Goal: Task Accomplishment & Management: Manage account settings

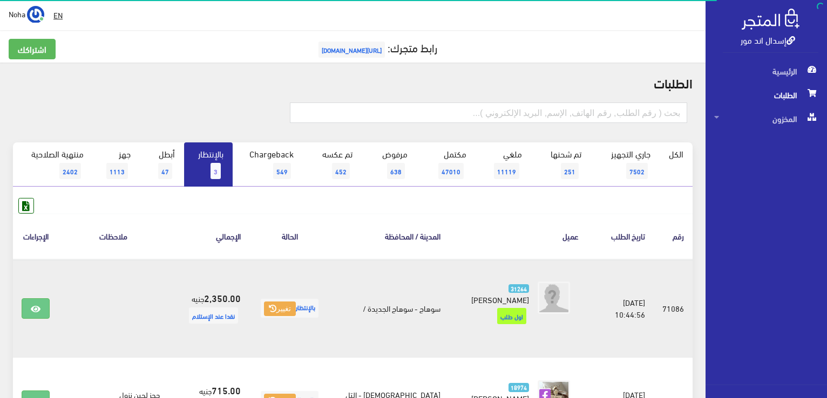
scroll to position [108, 0]
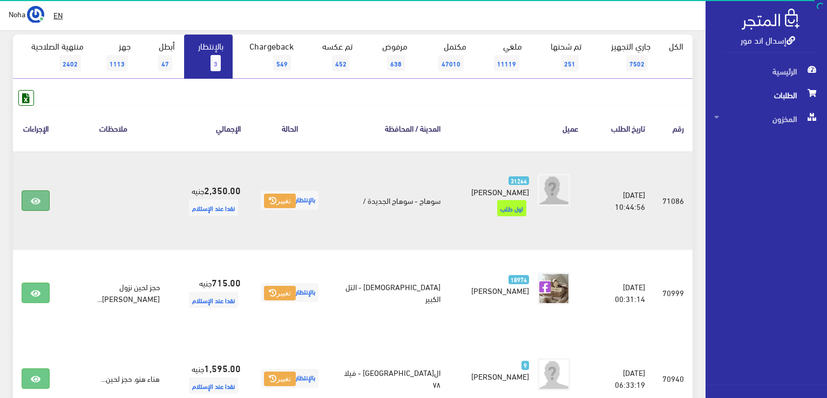
click at [37, 197] on icon at bounding box center [36, 201] width 10 height 9
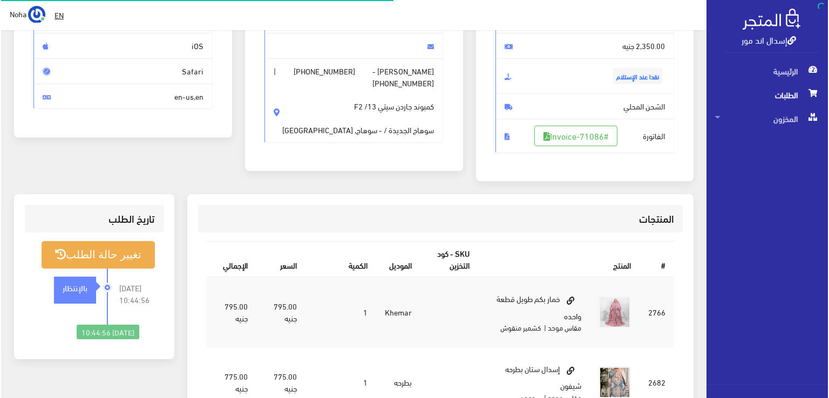
scroll to position [162, 0]
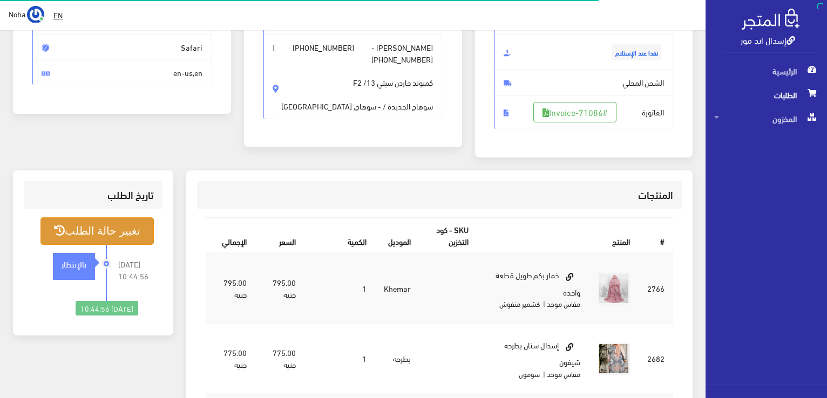
click at [120, 225] on button "تغيير حالة الطلب" at bounding box center [96, 231] width 113 height 28
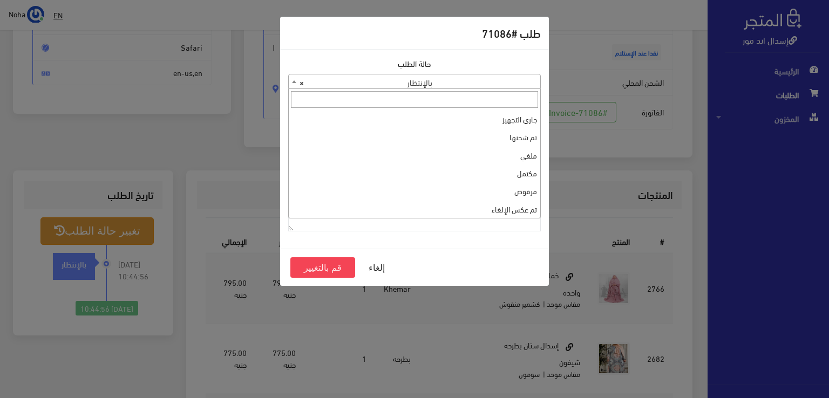
click at [294, 83] on span at bounding box center [294, 81] width 11 height 14
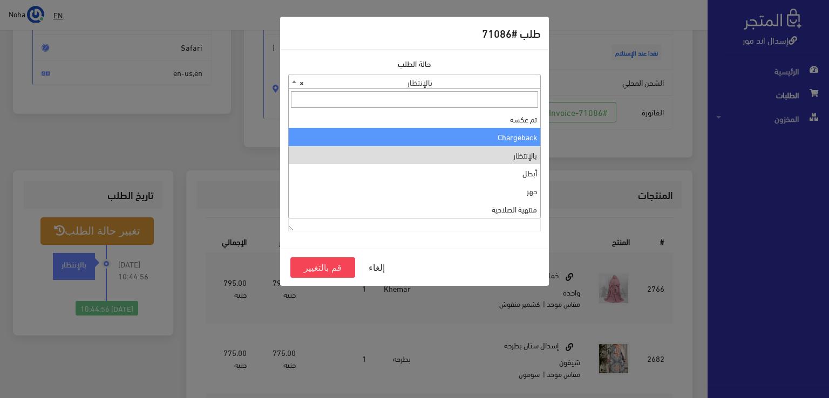
scroll to position [0, 0]
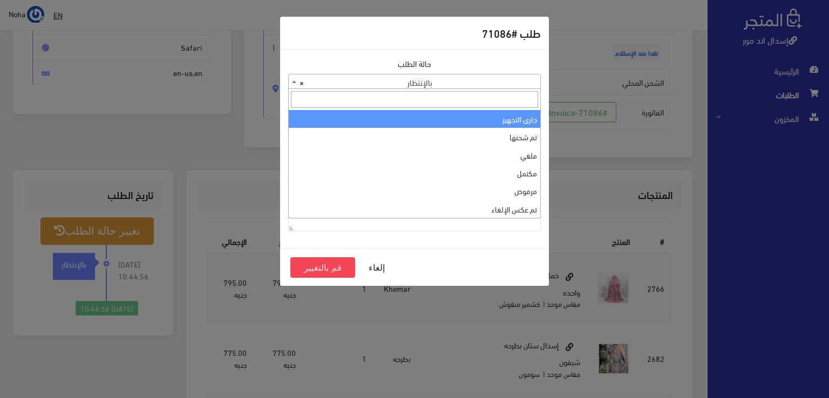
select select "1"
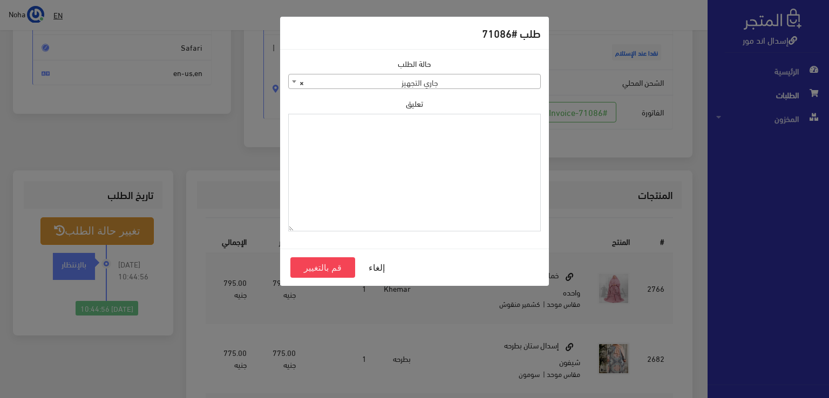
paste textarea "1131882"
type textarea "1131882"
click at [331, 266] on button "قم بالتغيير" at bounding box center [322, 267] width 65 height 21
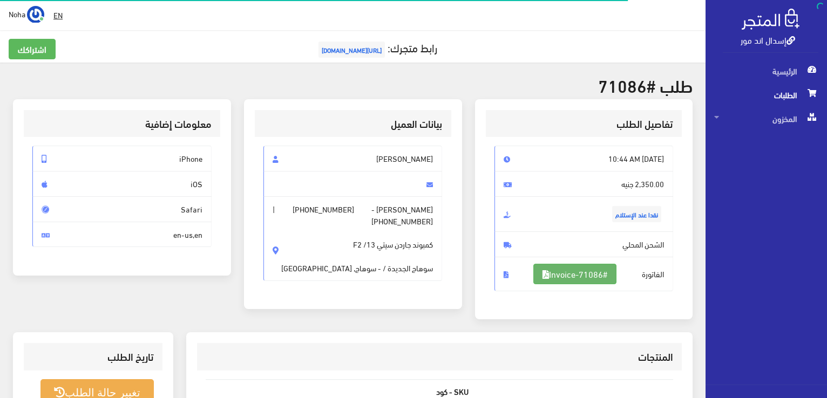
click at [592, 275] on link "#Invoice-71086" at bounding box center [574, 274] width 83 height 21
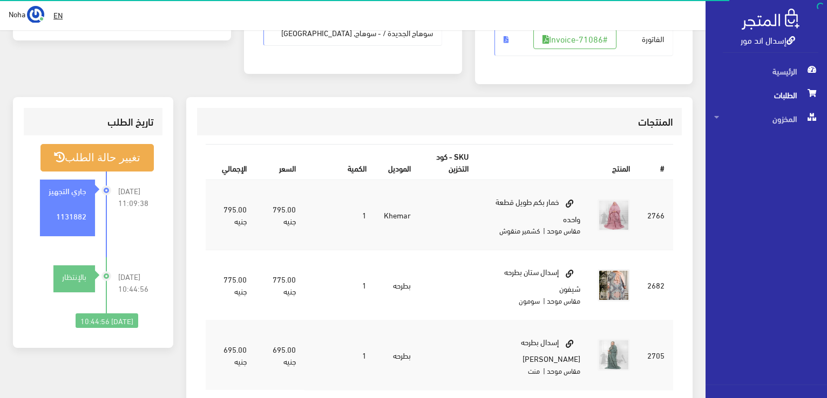
scroll to position [155, 0]
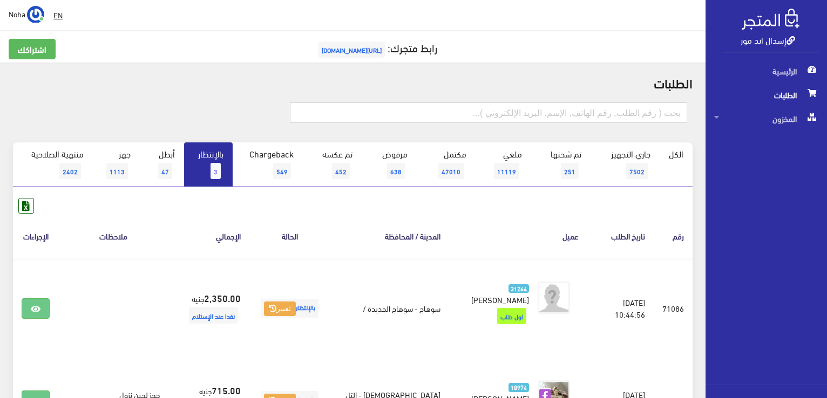
click at [631, 115] on input "text" at bounding box center [488, 113] width 397 height 21
type input "71077"
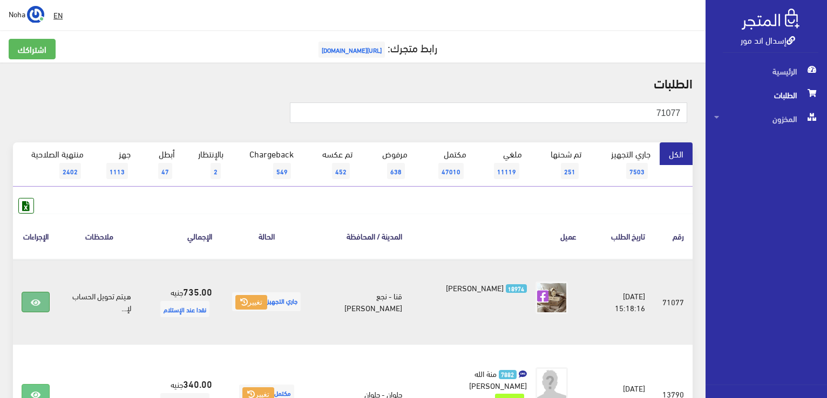
click at [33, 307] on icon at bounding box center [36, 302] width 10 height 9
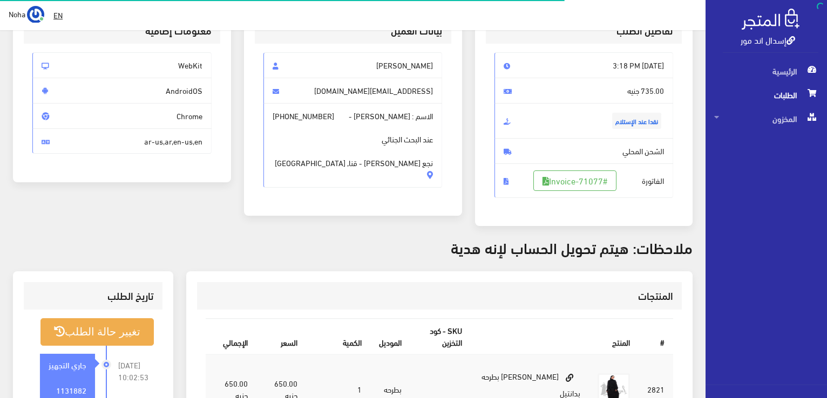
scroll to position [162, 0]
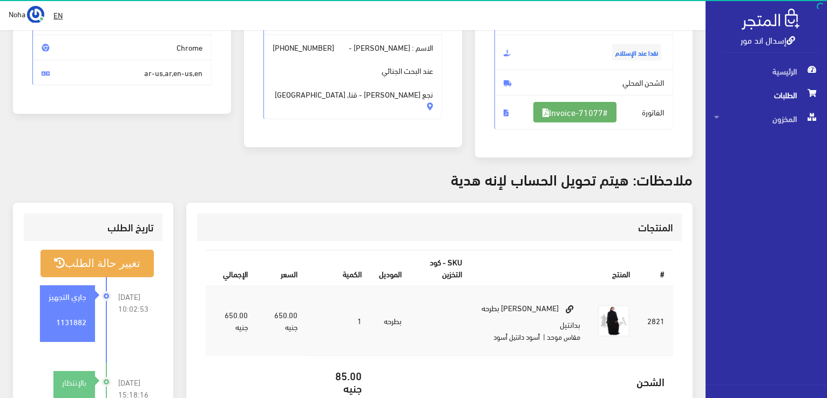
click at [582, 113] on link "#Invoice-71077" at bounding box center [574, 112] width 83 height 21
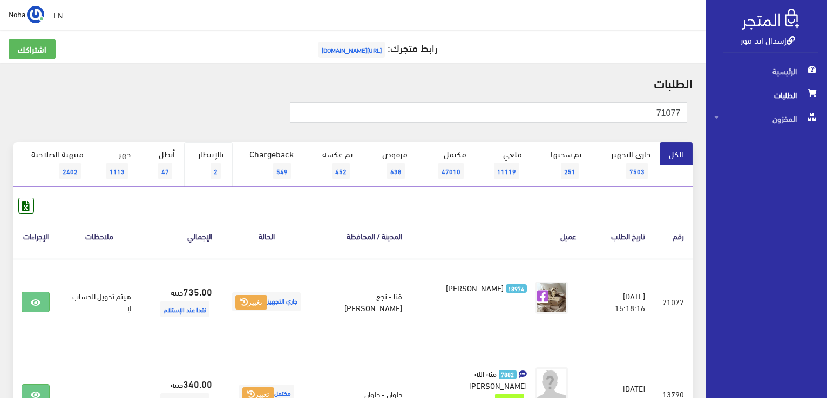
click at [218, 160] on link "بالإنتظار 2" at bounding box center [208, 164] width 49 height 44
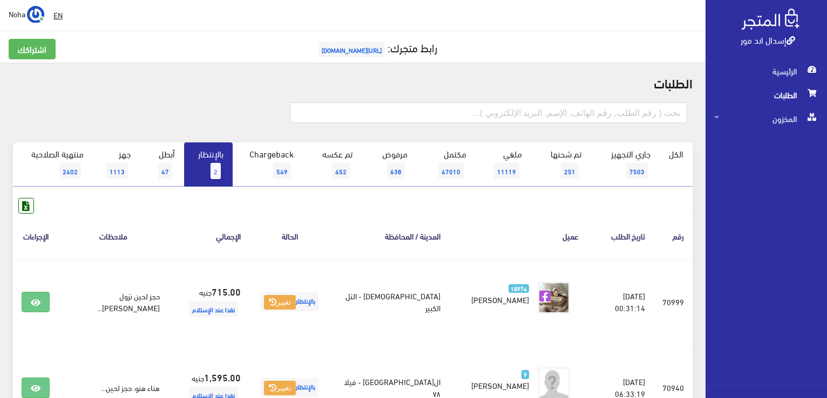
click at [210, 171] on link "بالإنتظار 2" at bounding box center [208, 164] width 49 height 44
click at [635, 169] on span "7503" at bounding box center [637, 171] width 22 height 16
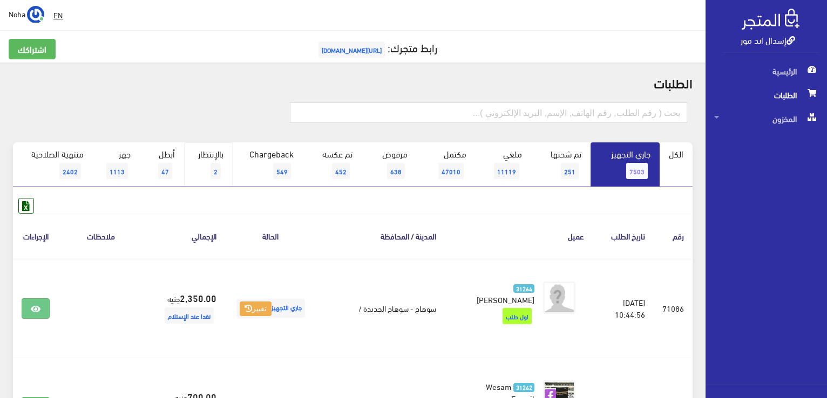
click at [215, 163] on span "2" at bounding box center [215, 171] width 10 height 16
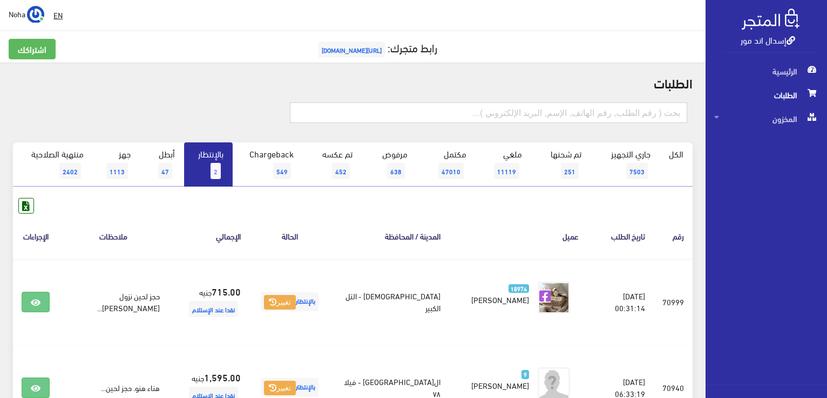
click at [548, 110] on input "text" at bounding box center [488, 113] width 397 height 21
type input "71076"
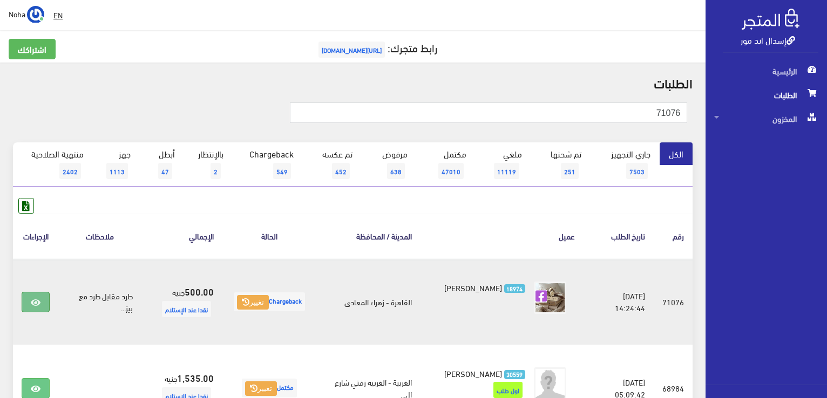
click at [41, 303] on link at bounding box center [36, 302] width 28 height 21
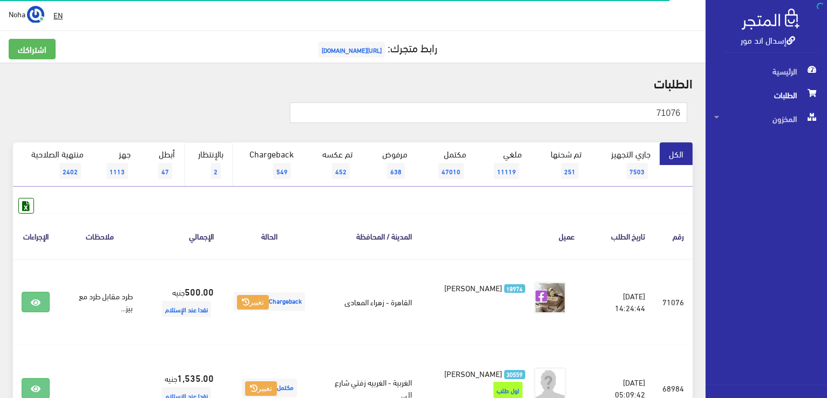
click at [208, 160] on link "بالإنتظار 2" at bounding box center [208, 164] width 49 height 44
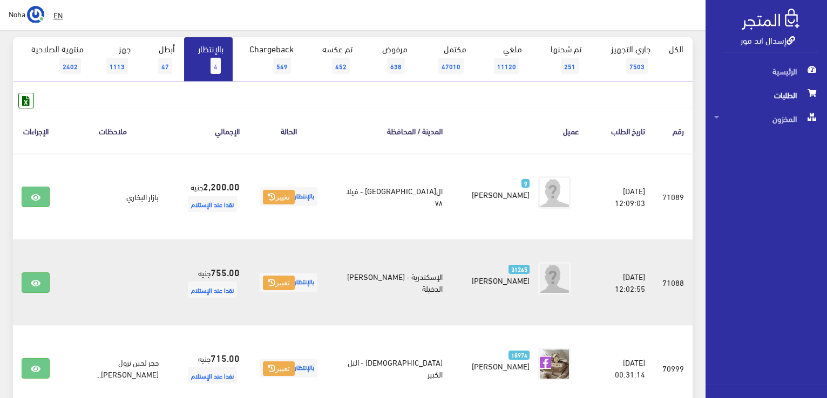
scroll to position [108, 0]
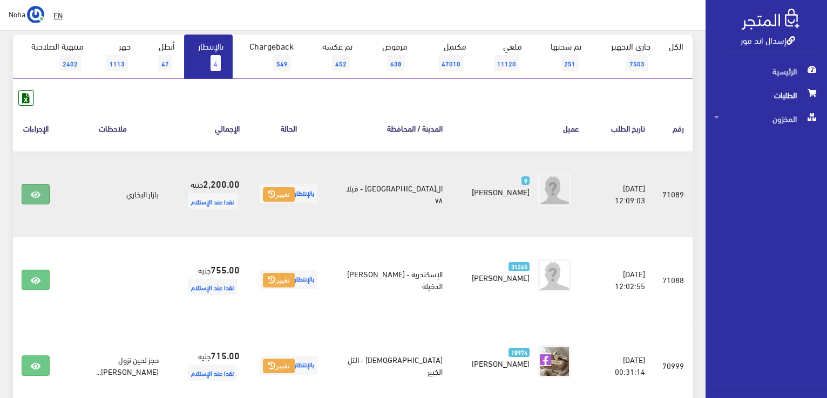
click at [36, 196] on icon at bounding box center [36, 194] width 10 height 9
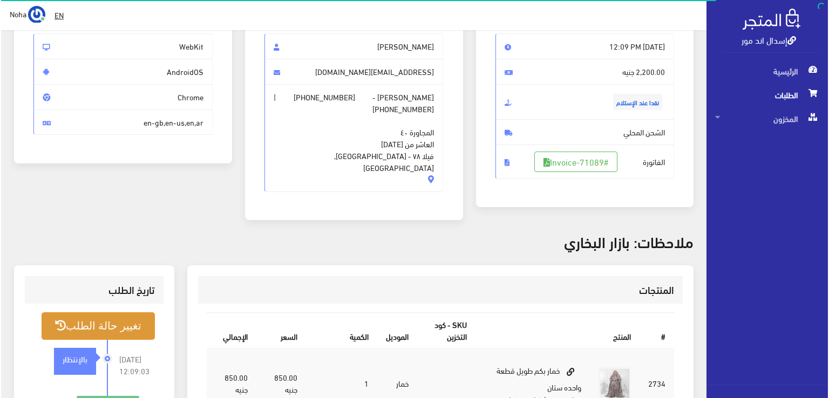
scroll to position [162, 0]
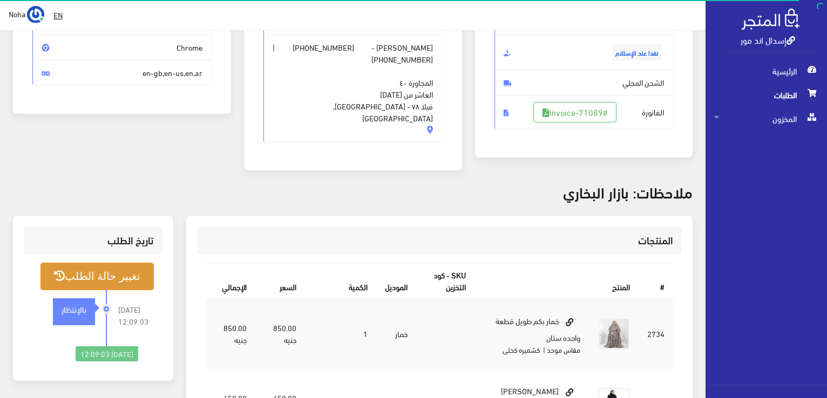
click at [114, 269] on button "تغيير حالة الطلب" at bounding box center [96, 277] width 113 height 28
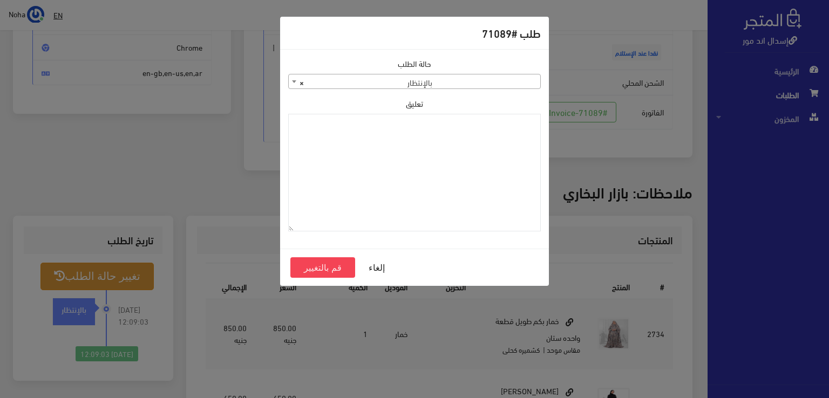
click at [294, 80] on b at bounding box center [294, 81] width 4 height 3
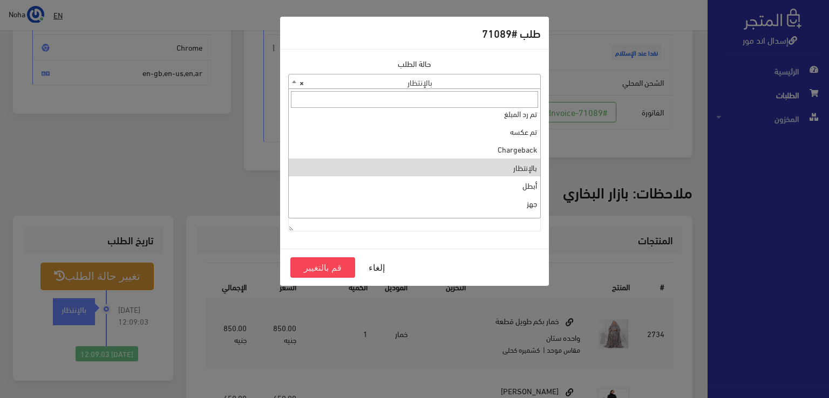
scroll to position [144, 0]
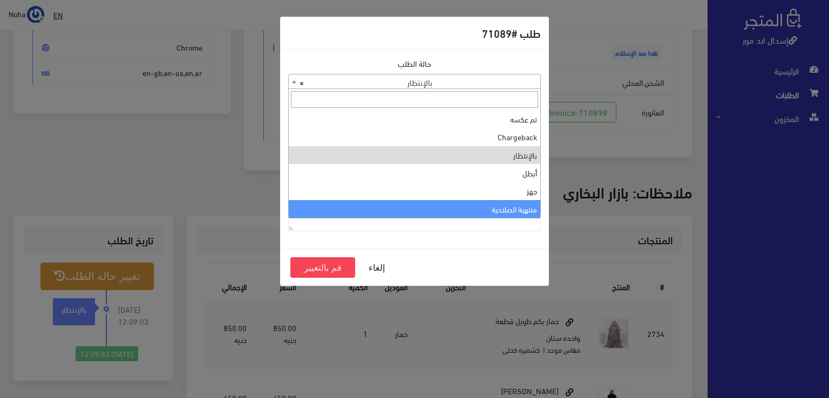
select select "14"
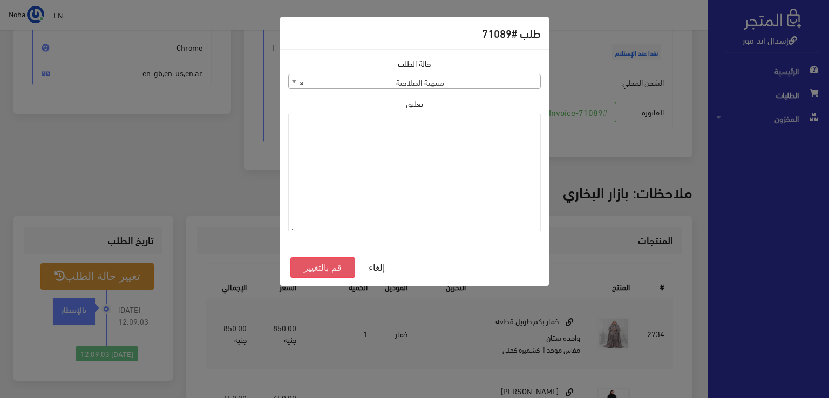
click at [319, 264] on button "قم بالتغيير" at bounding box center [322, 267] width 65 height 21
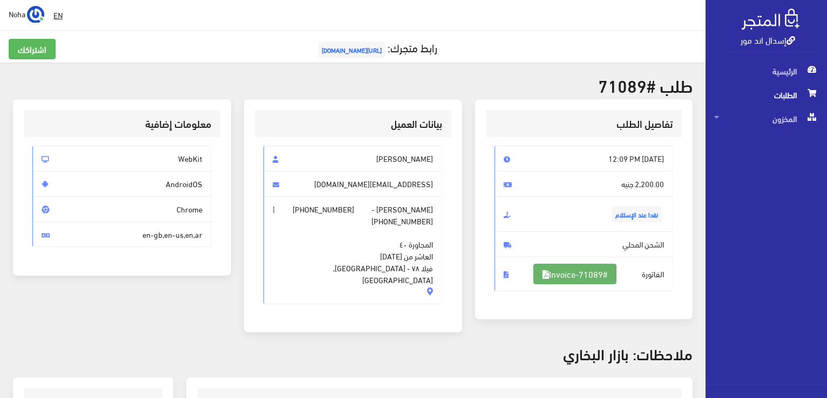
click at [599, 273] on link "#Invoice-71089" at bounding box center [574, 274] width 83 height 21
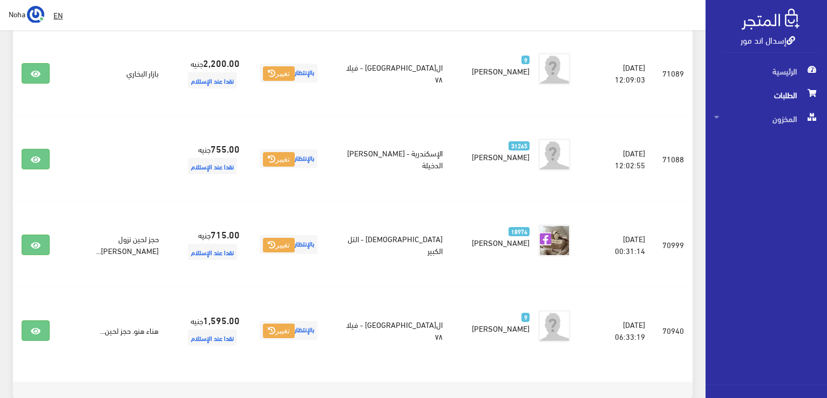
scroll to position [289, 0]
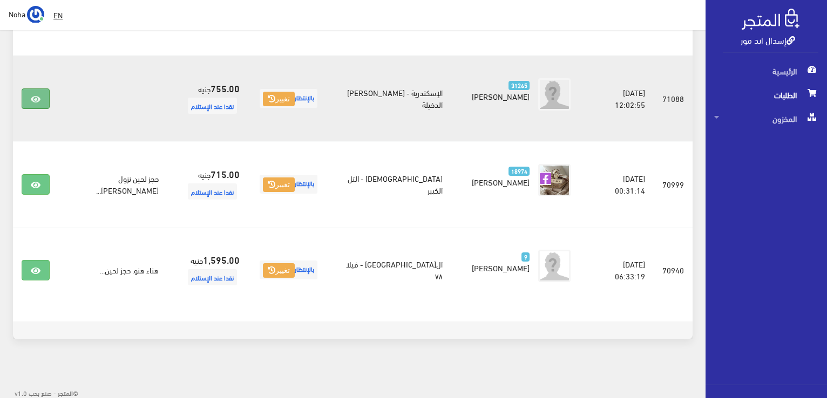
click at [36, 96] on icon at bounding box center [36, 99] width 10 height 9
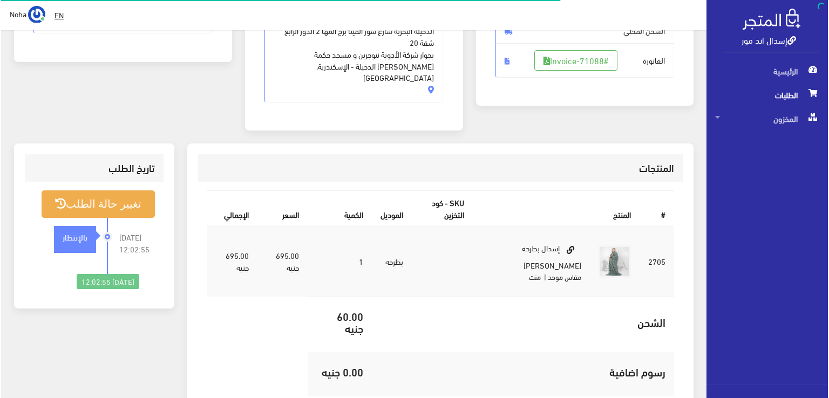
scroll to position [216, 0]
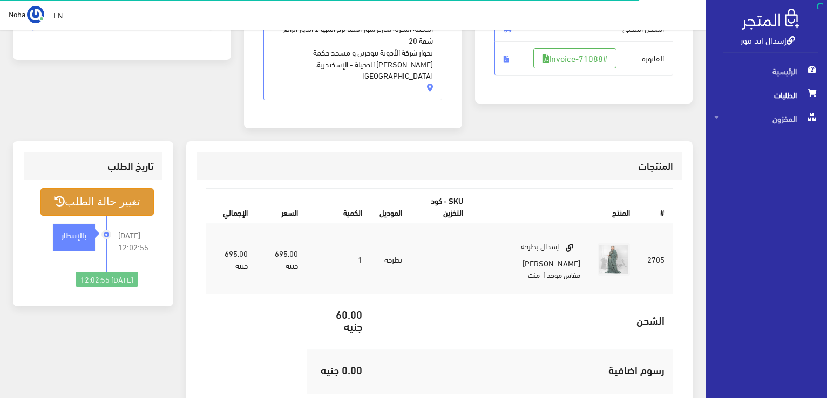
click at [119, 188] on button "تغيير حالة الطلب" at bounding box center [96, 202] width 113 height 28
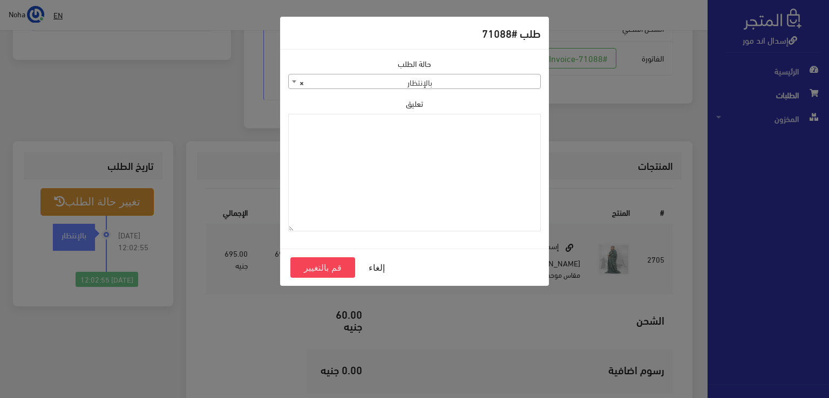
click at [293, 82] on b at bounding box center [294, 81] width 4 height 3
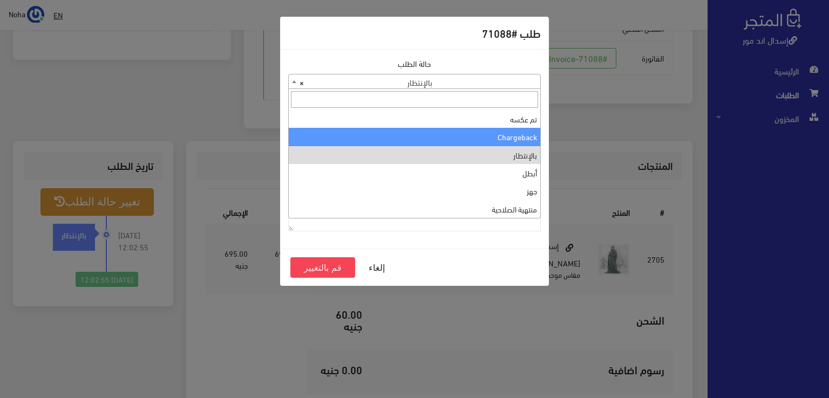
scroll to position [0, 0]
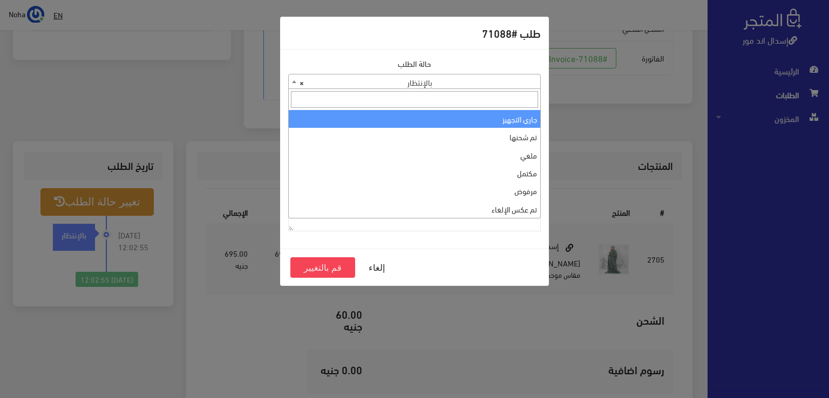
select select "1"
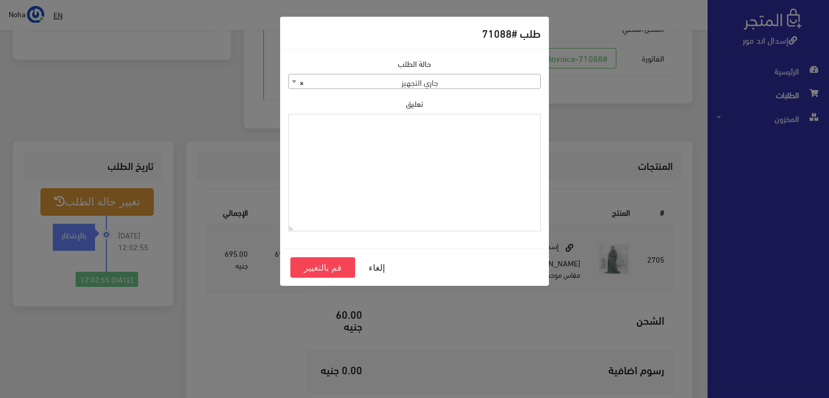
paste textarea "1131882"
type textarea "1131882"
click at [325, 265] on button "قم بالتغيير" at bounding box center [322, 267] width 65 height 21
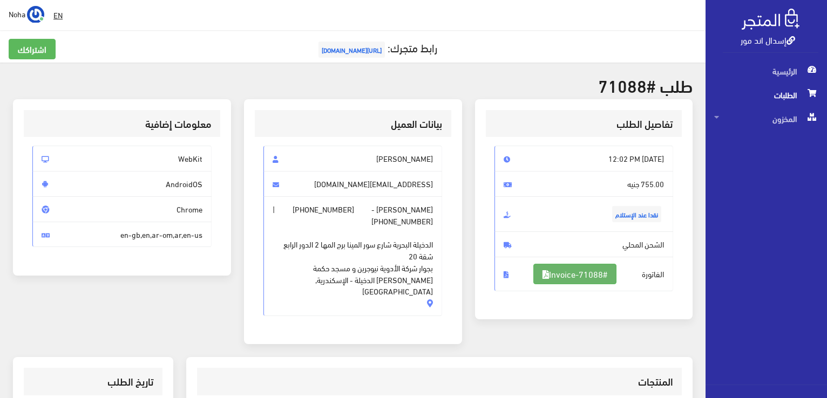
click at [590, 275] on link "#Invoice-71088" at bounding box center [574, 274] width 83 height 21
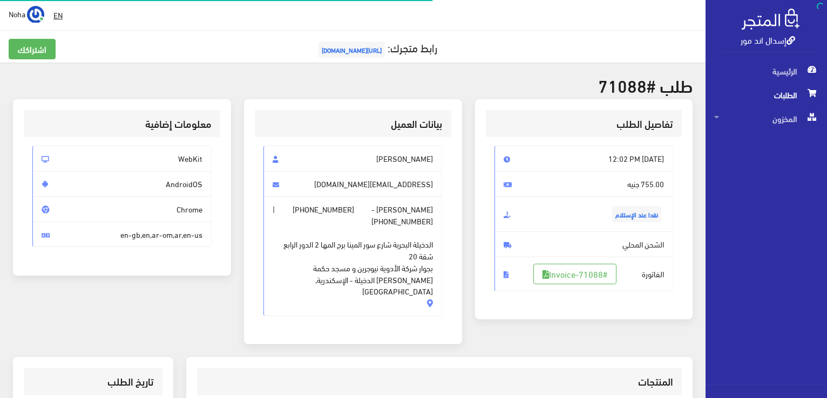
scroll to position [212, 0]
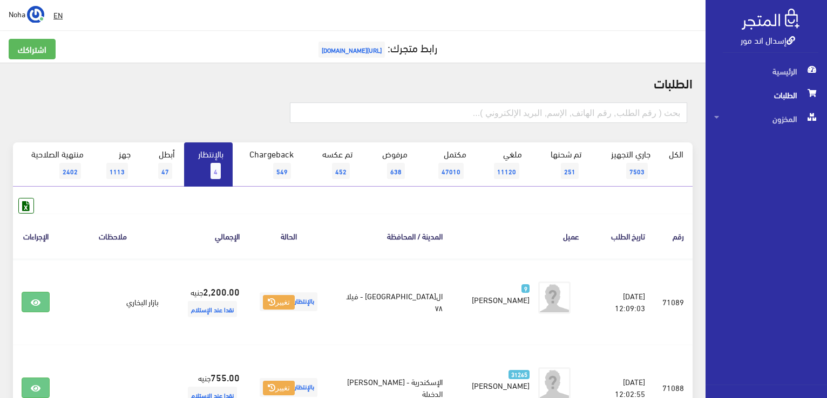
click at [212, 171] on span "4" at bounding box center [215, 171] width 10 height 16
